Goal: Information Seeking & Learning: Learn about a topic

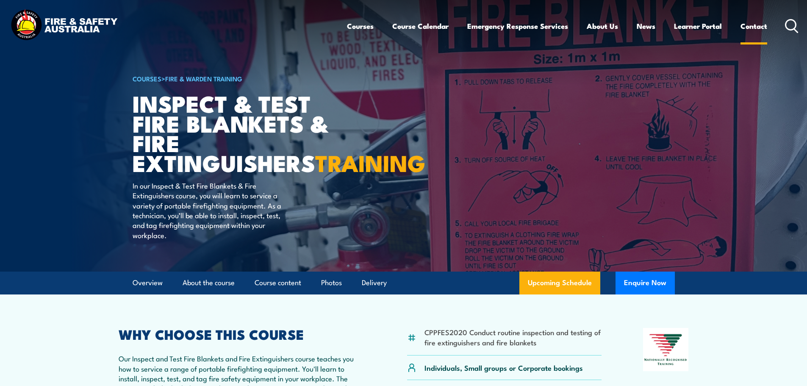
click at [757, 26] on link "Contact" at bounding box center [754, 26] width 27 height 22
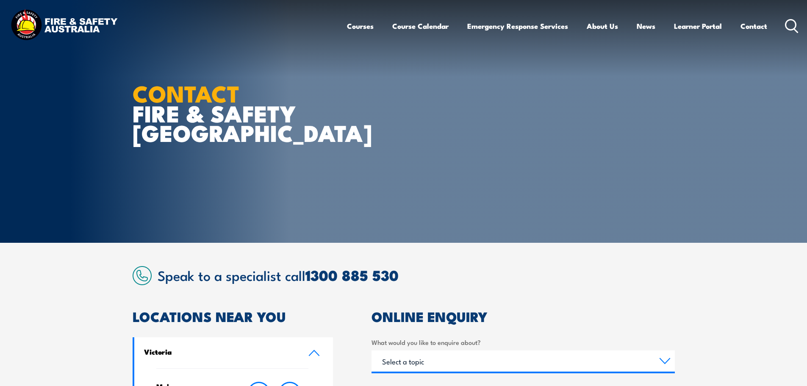
scroll to position [283, 0]
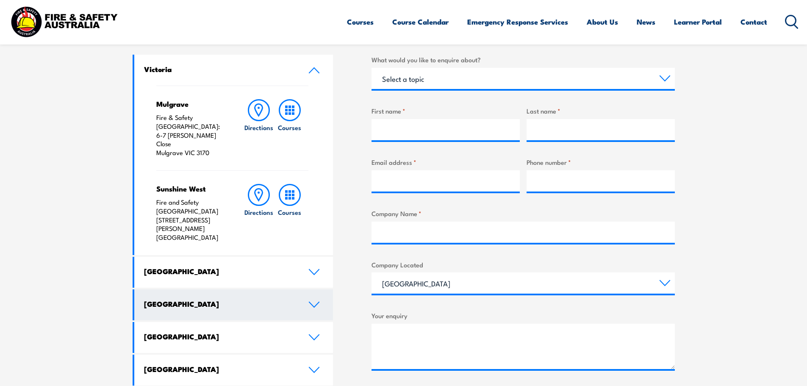
click at [309, 301] on icon at bounding box center [314, 304] width 11 height 7
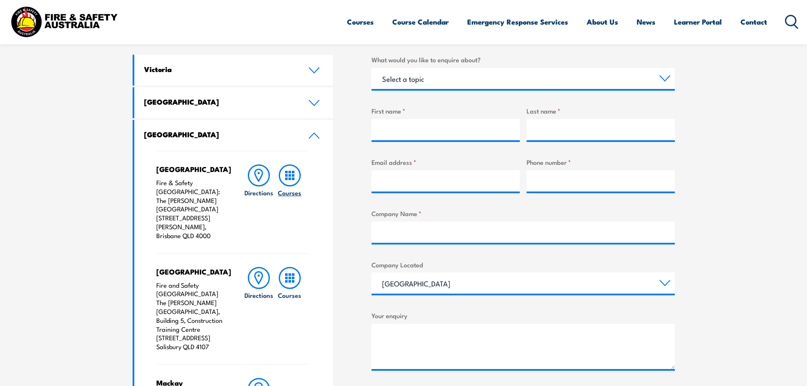
click at [290, 177] on rect at bounding box center [290, 175] width 3 height 3
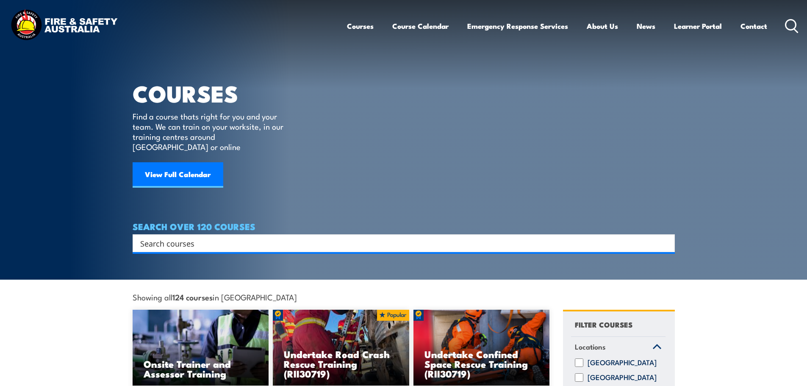
click at [186, 237] on input "Search input" at bounding box center [398, 243] width 516 height 13
paste input "CPPFES2020."
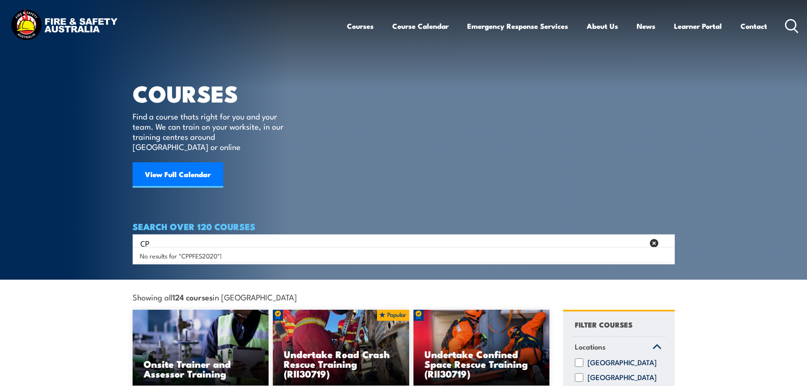
type input "C"
type input "extinguisher"
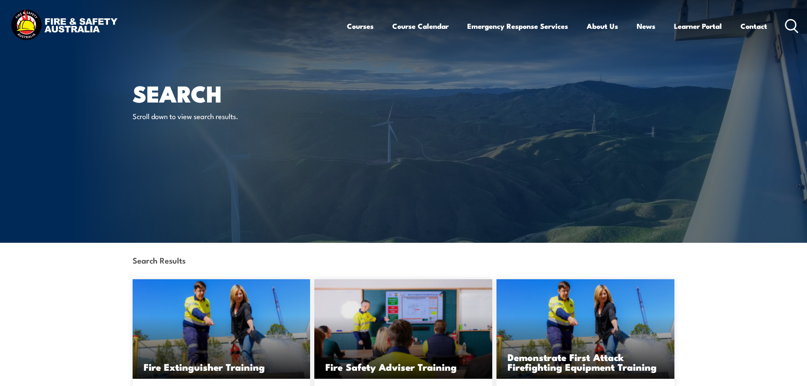
scroll to position [283, 0]
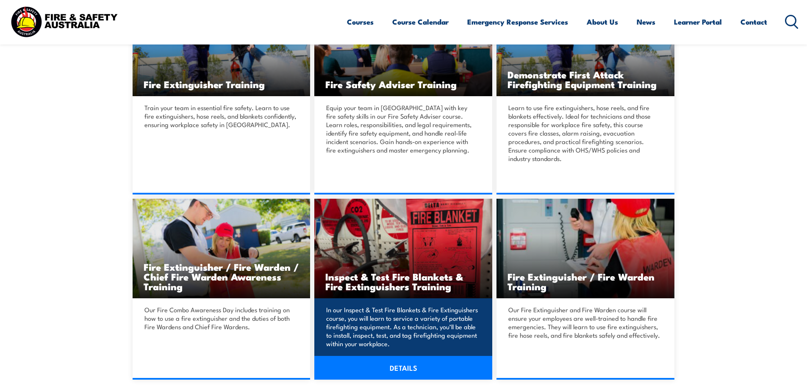
click at [402, 263] on img at bounding box center [403, 249] width 178 height 100
